Goal: Transaction & Acquisition: Purchase product/service

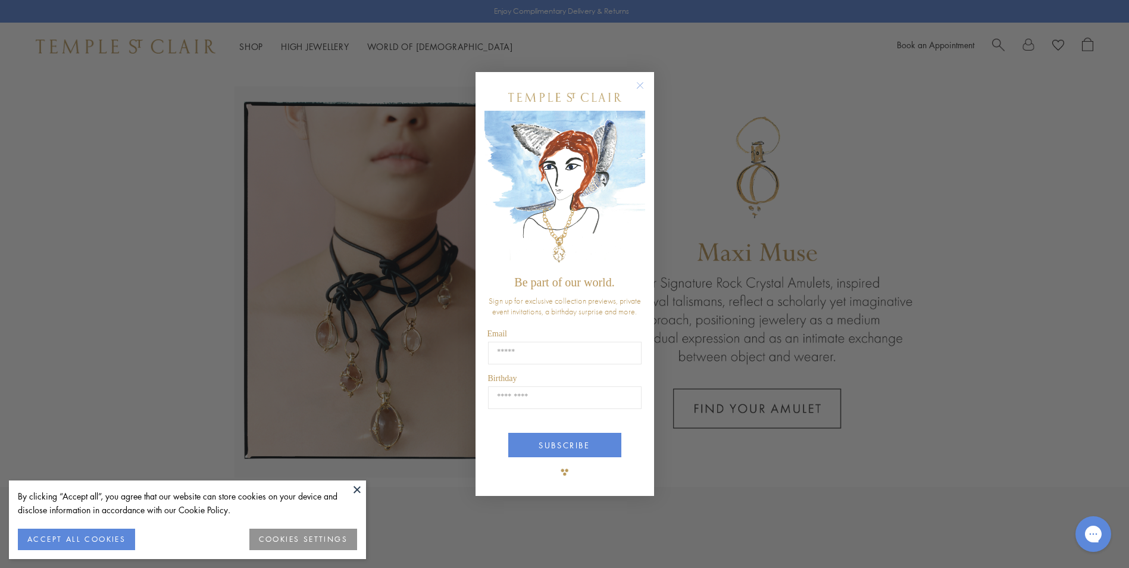
click at [639, 86] on circle "Close dialog" at bounding box center [640, 86] width 14 height 14
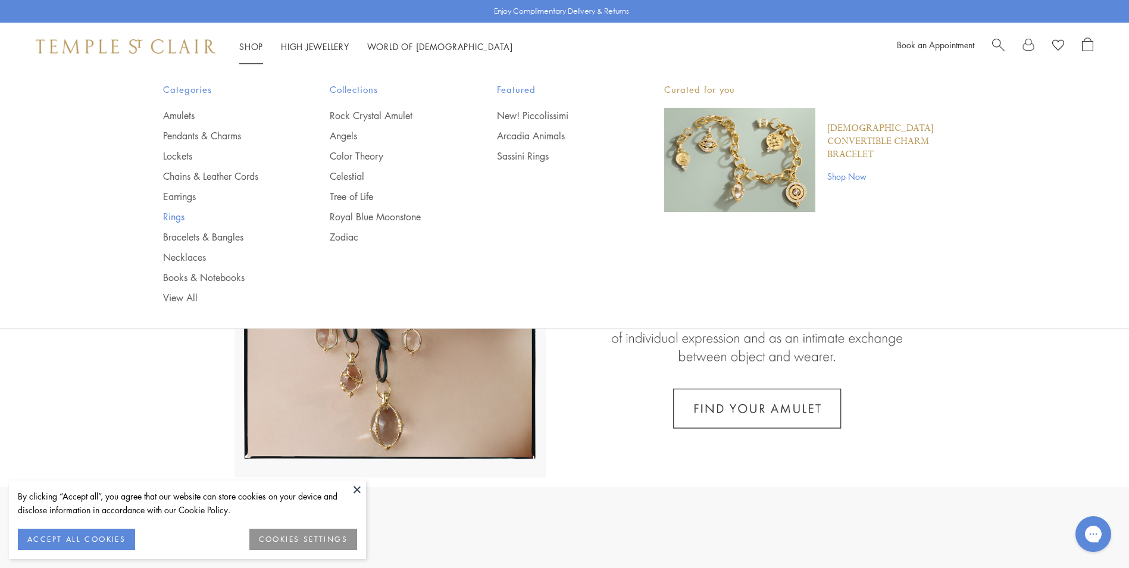
click at [185, 216] on link "Rings" at bounding box center [223, 216] width 120 height 13
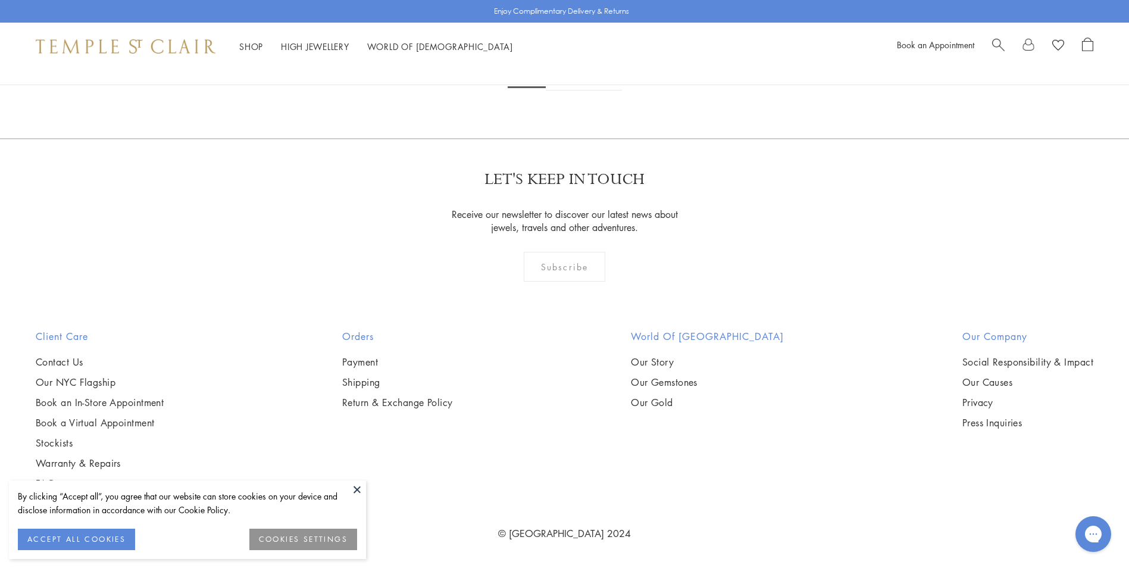
scroll to position [6726, 0]
click at [567, 90] on link "2" at bounding box center [565, 74] width 39 height 33
click at [562, 90] on link "1" at bounding box center [564, 74] width 39 height 33
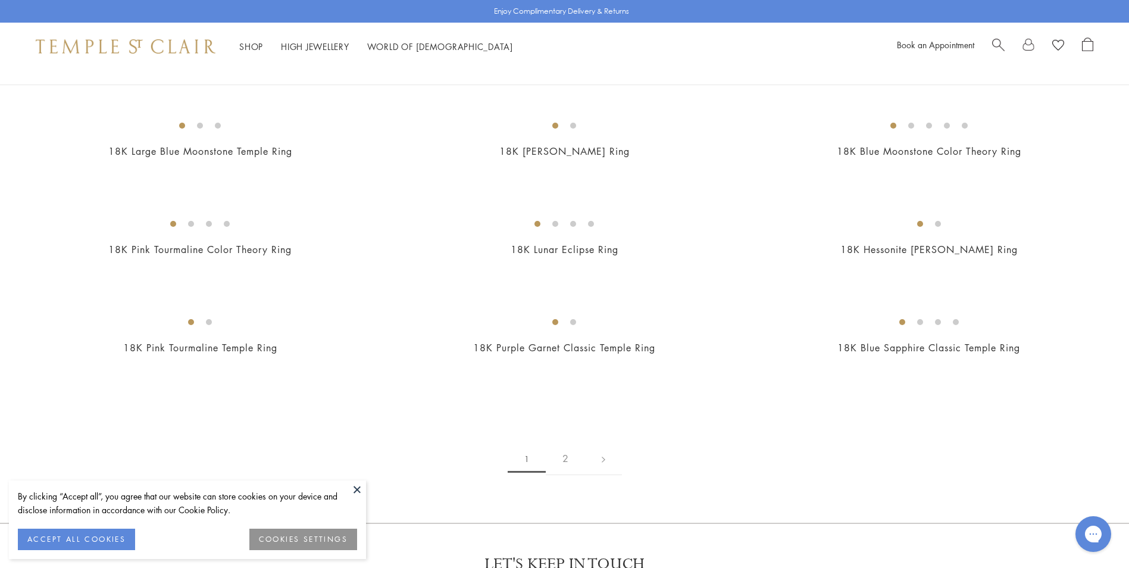
scroll to position [1488, 0]
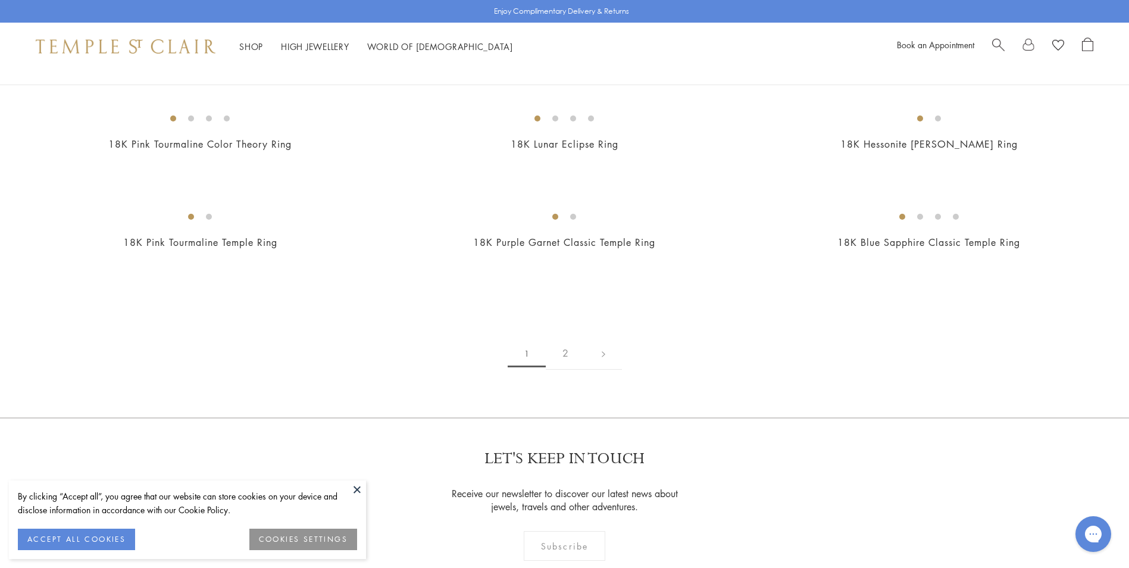
click at [357, 491] on button at bounding box center [357, 489] width 18 height 18
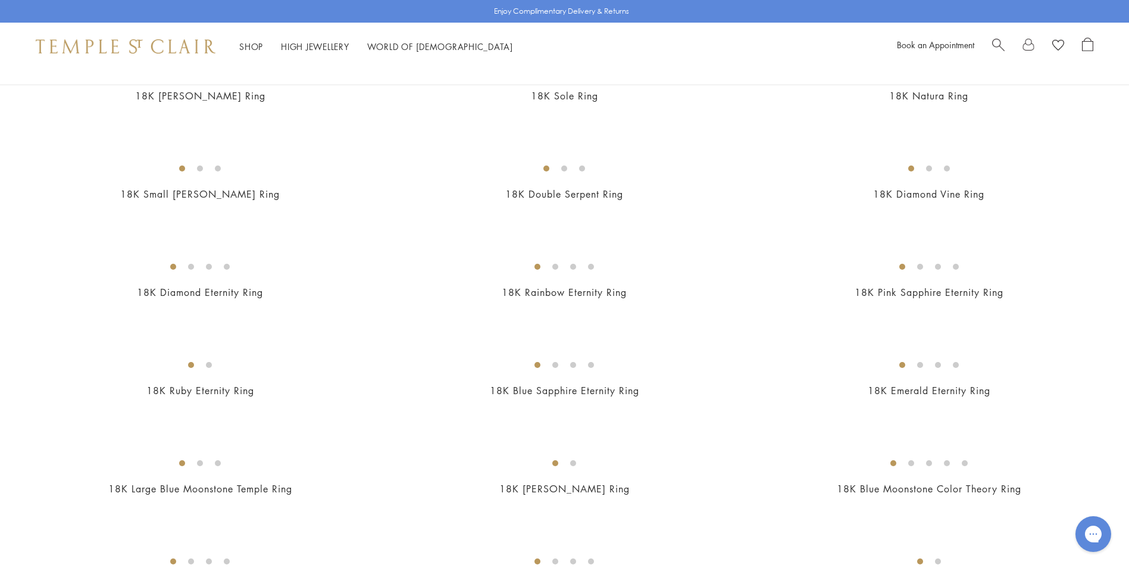
scroll to position [952, 0]
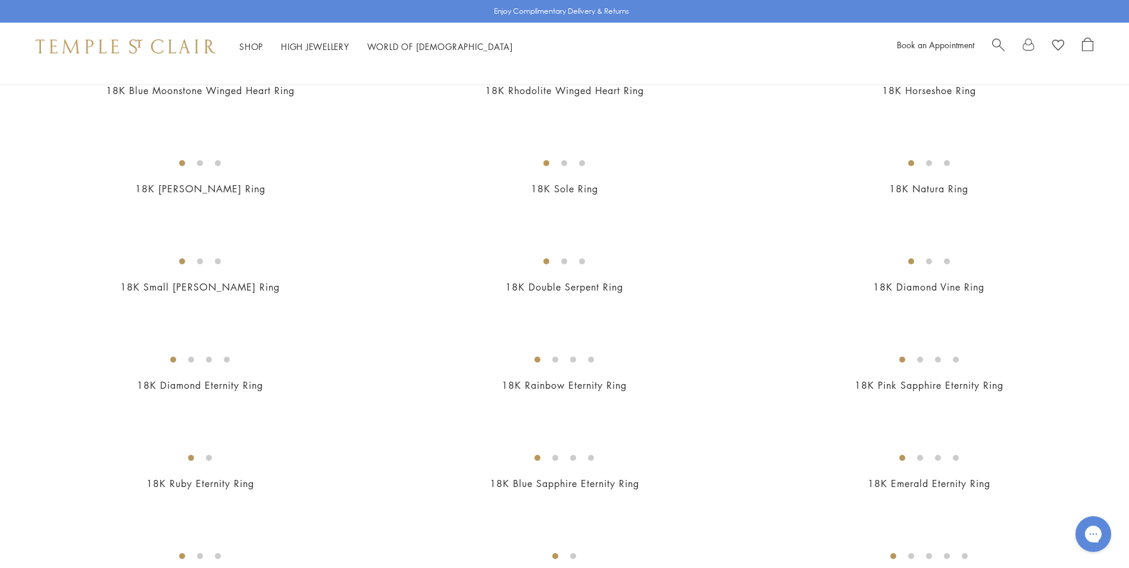
click at [0, 0] on img at bounding box center [0, 0] width 0 height 0
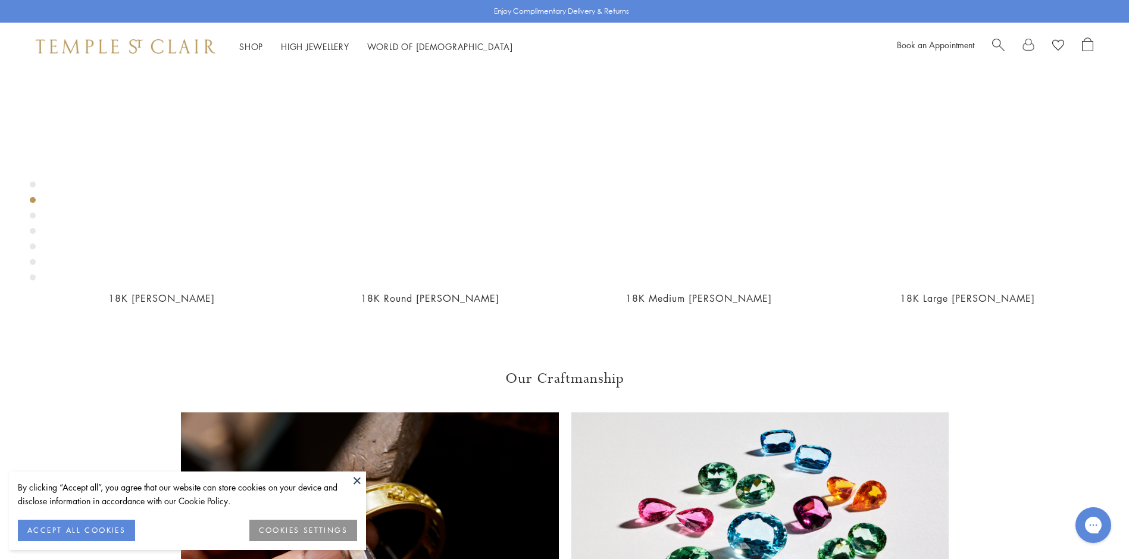
scroll to position [725, 0]
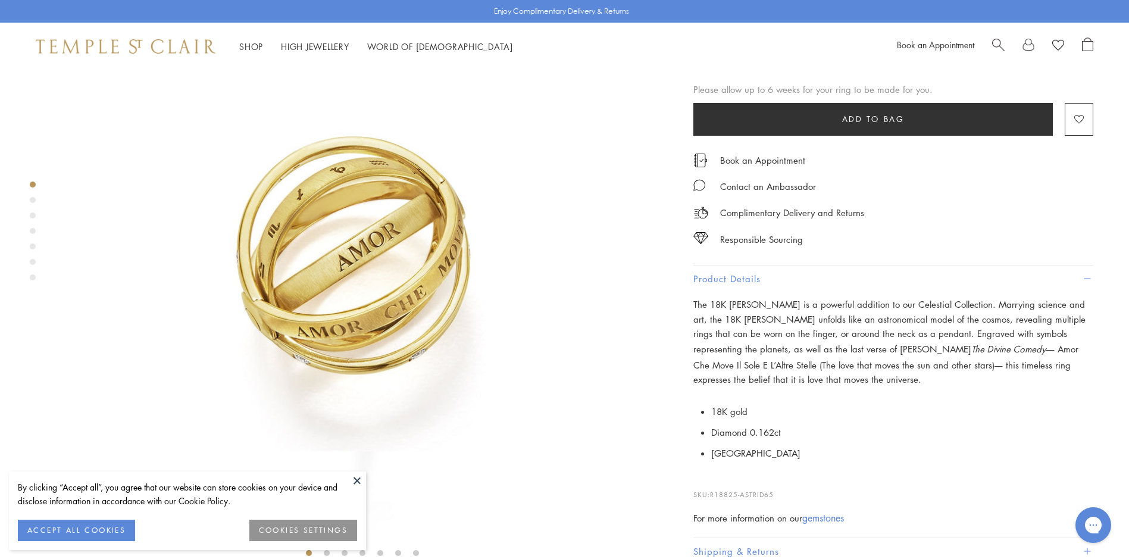
scroll to position [0, 0]
